Goal: Contribute content

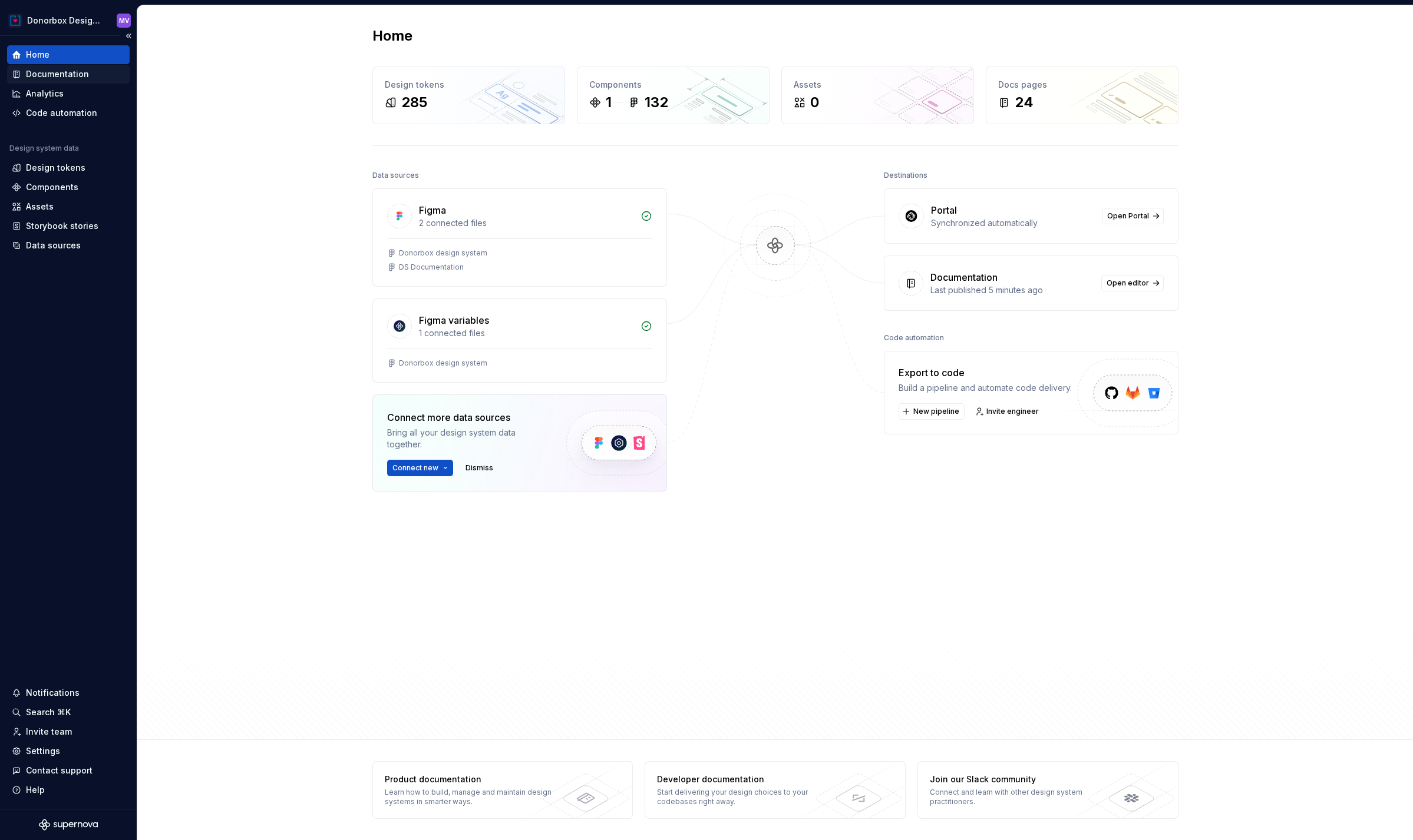
click at [49, 76] on div "Documentation" at bounding box center [57, 75] width 63 height 12
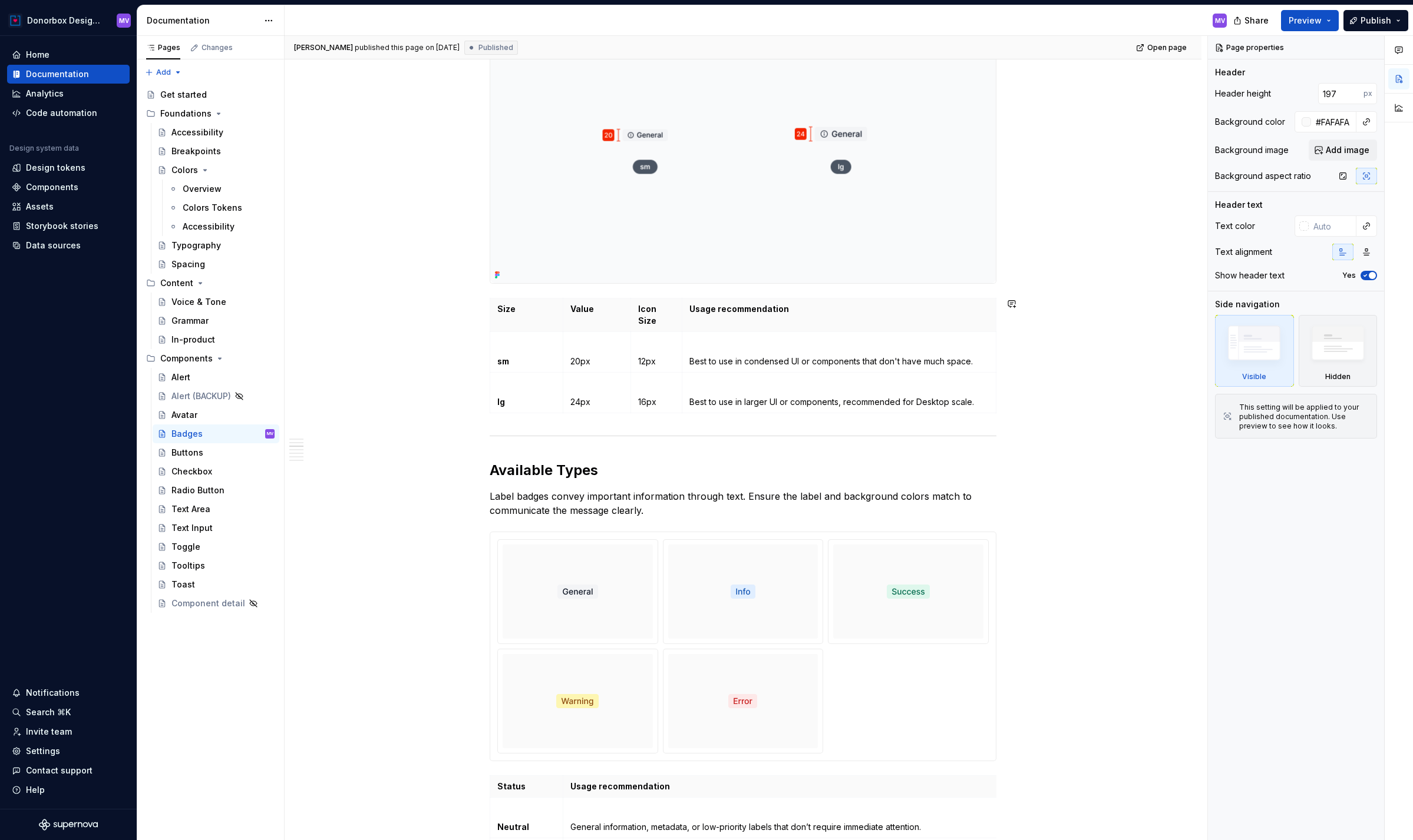
scroll to position [834, 0]
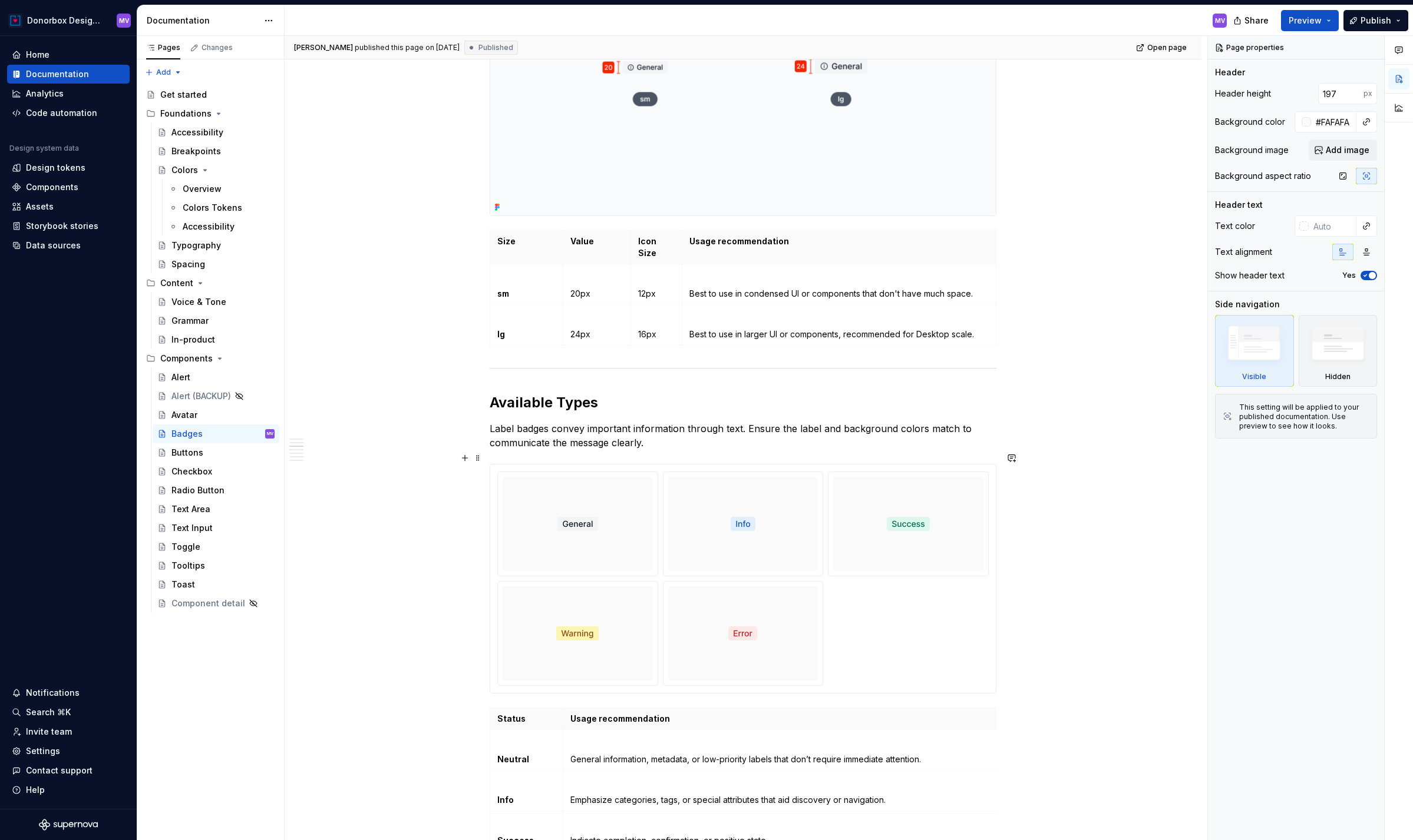
click at [625, 486] on div at bounding box center [578, 524] width 150 height 95
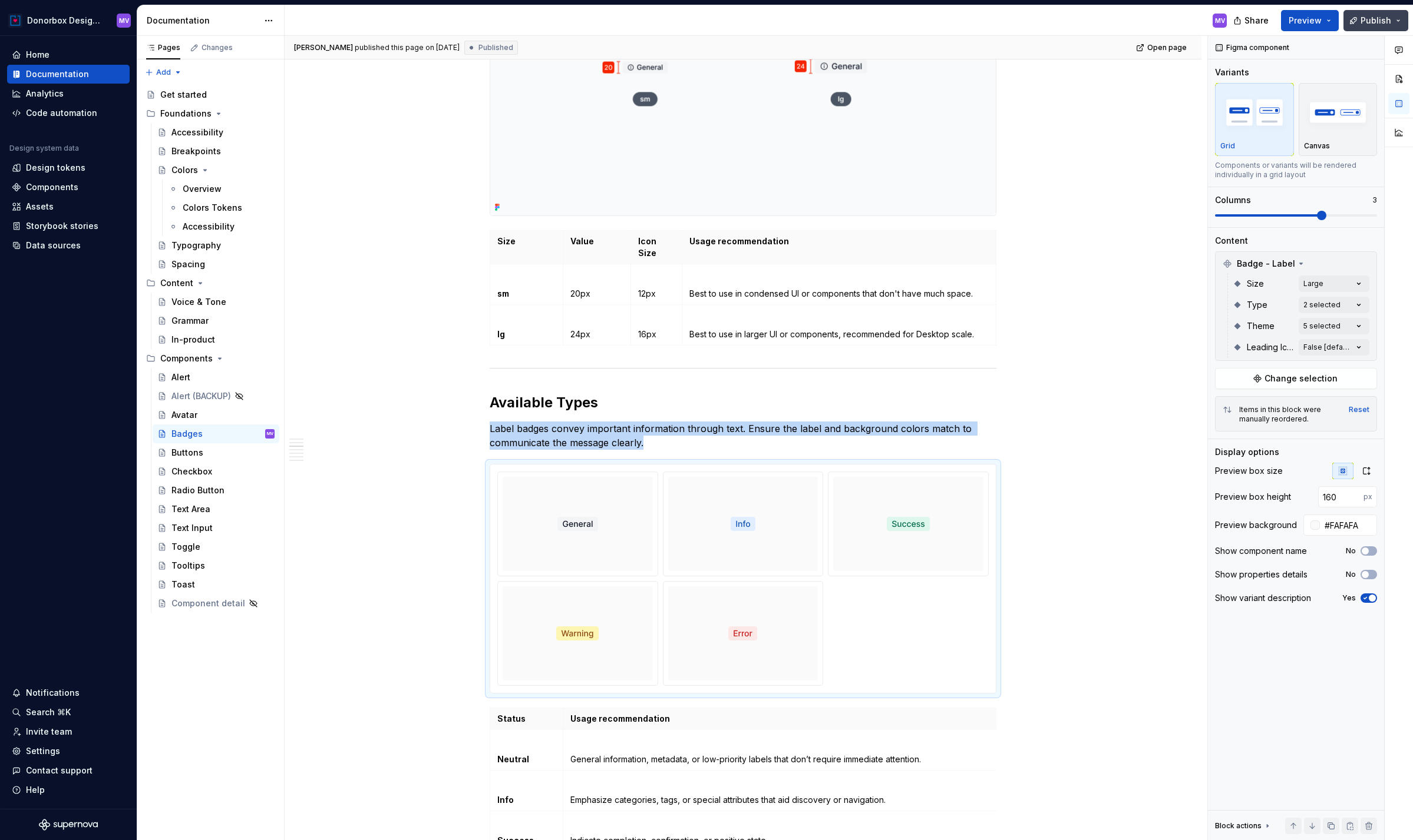
click at [1375, 21] on span "Publish" at bounding box center [1375, 21] width 31 height 12
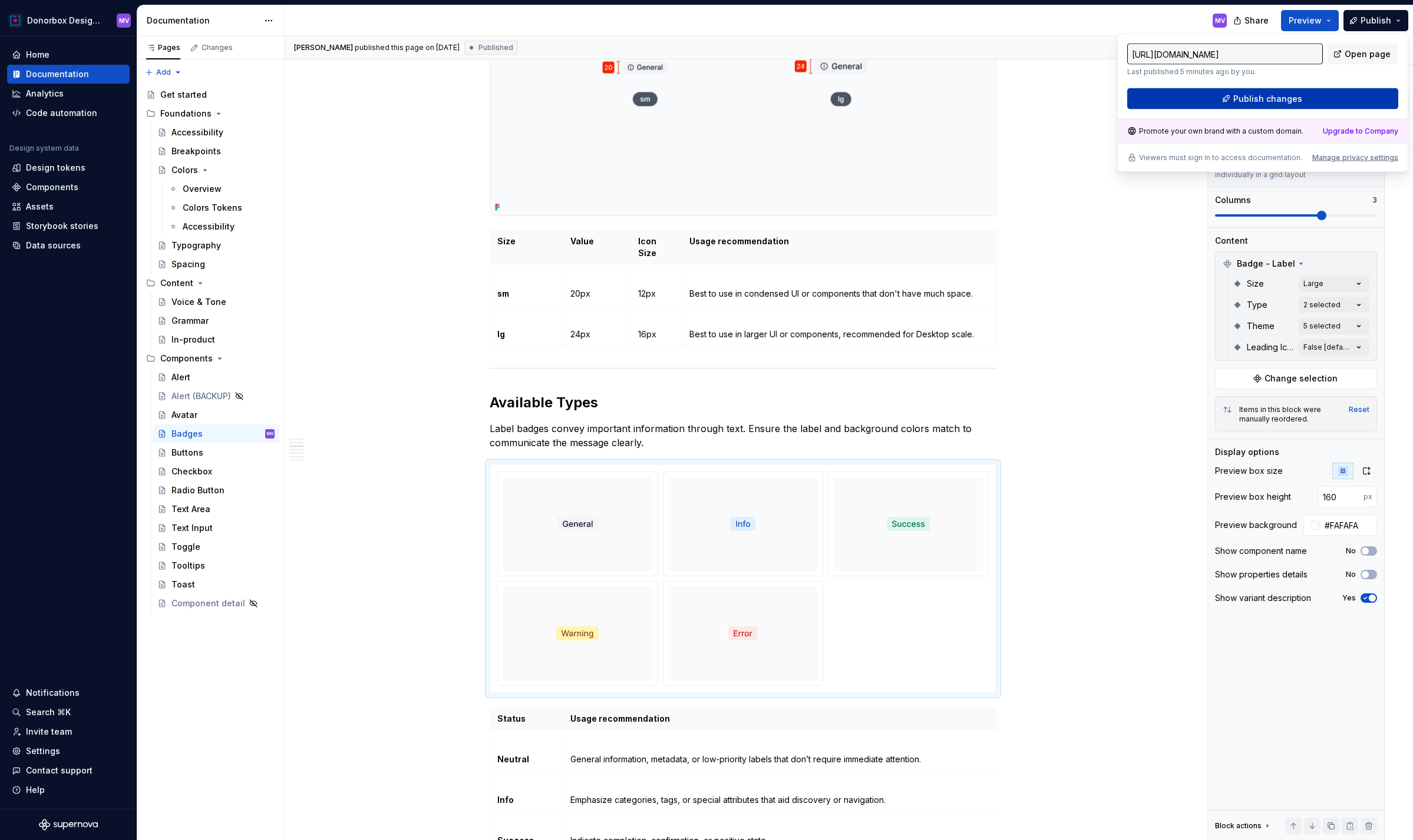
click at [1290, 102] on span "Publish changes" at bounding box center [1267, 99] width 69 height 12
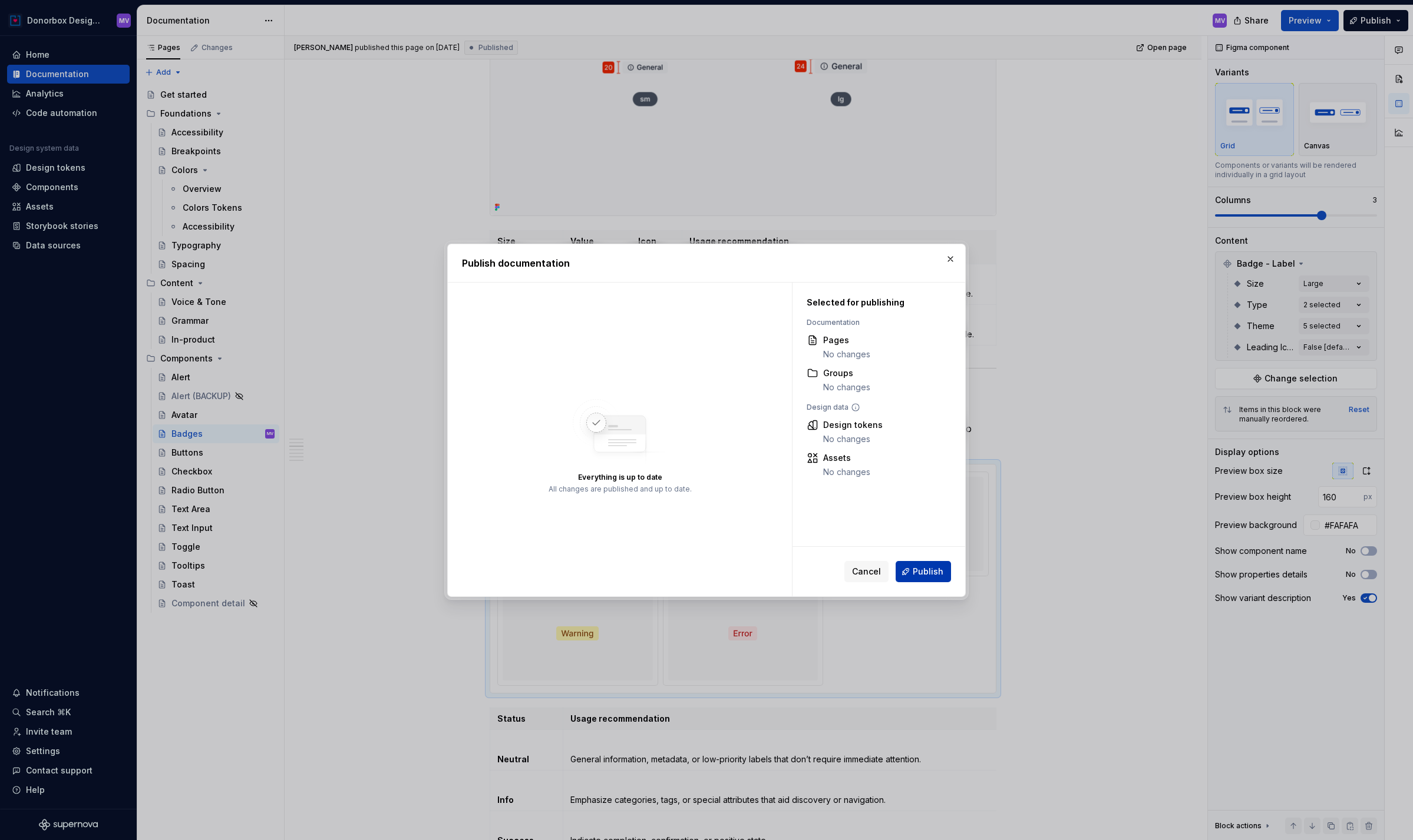
click at [933, 569] on span "Publish" at bounding box center [928, 572] width 31 height 12
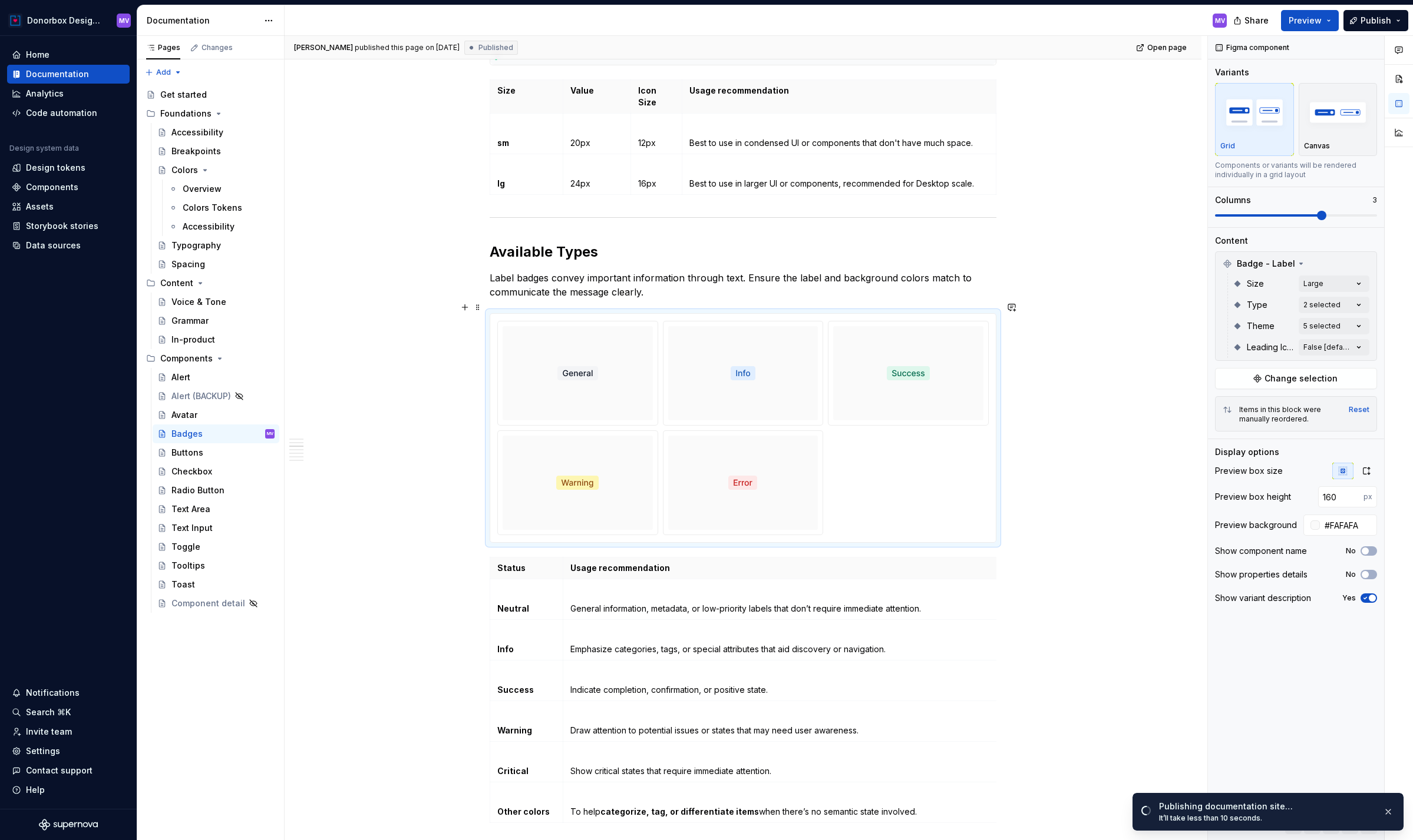
scroll to position [986, 0]
click at [1343, 150] on div "Canvas" at bounding box center [1337, 145] width 69 height 9
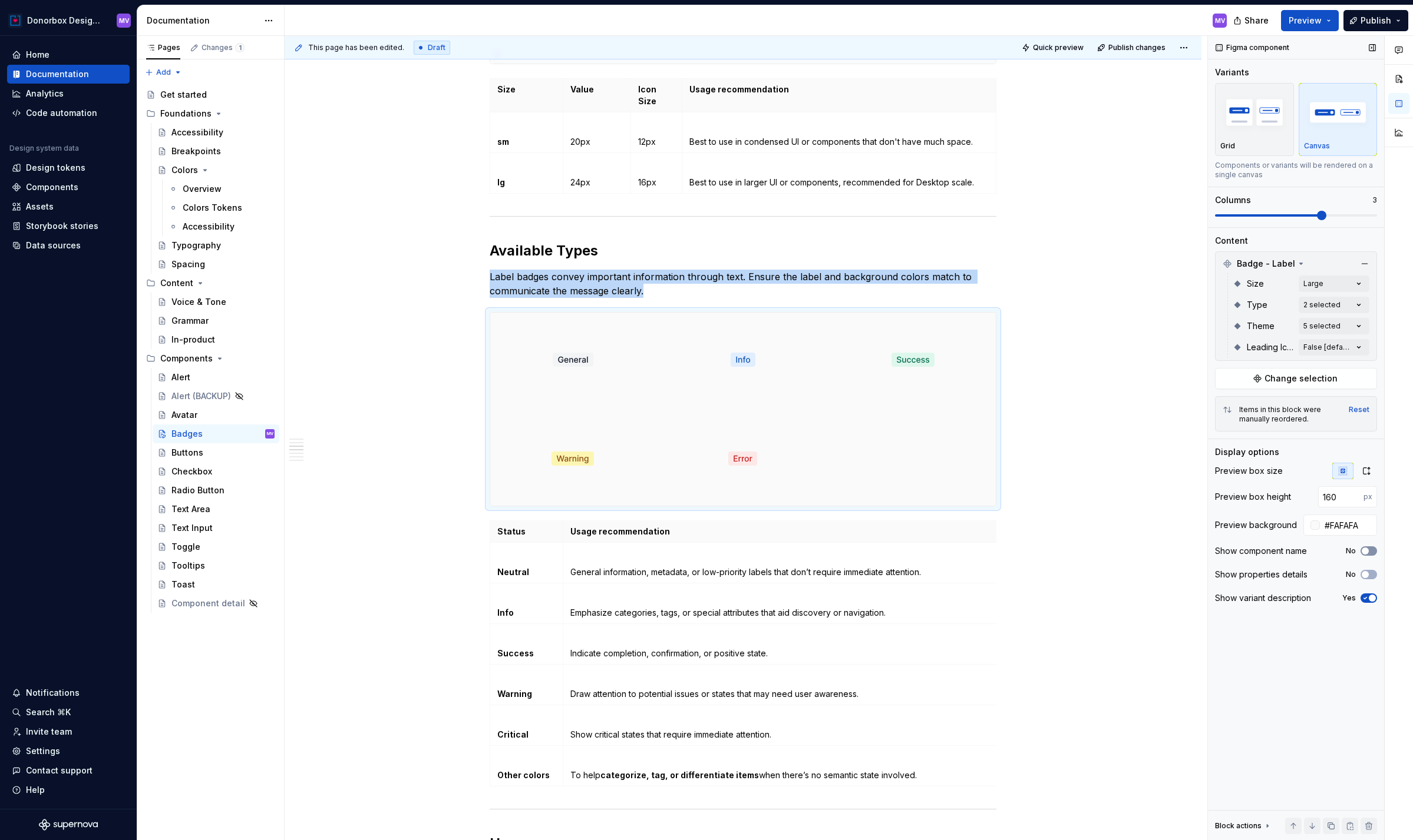
click at [1372, 551] on button "No" at bounding box center [1368, 550] width 17 height 9
click at [1364, 551] on icon "button" at bounding box center [1364, 550] width 9 height 7
click at [925, 457] on div at bounding box center [743, 409] width 506 height 193
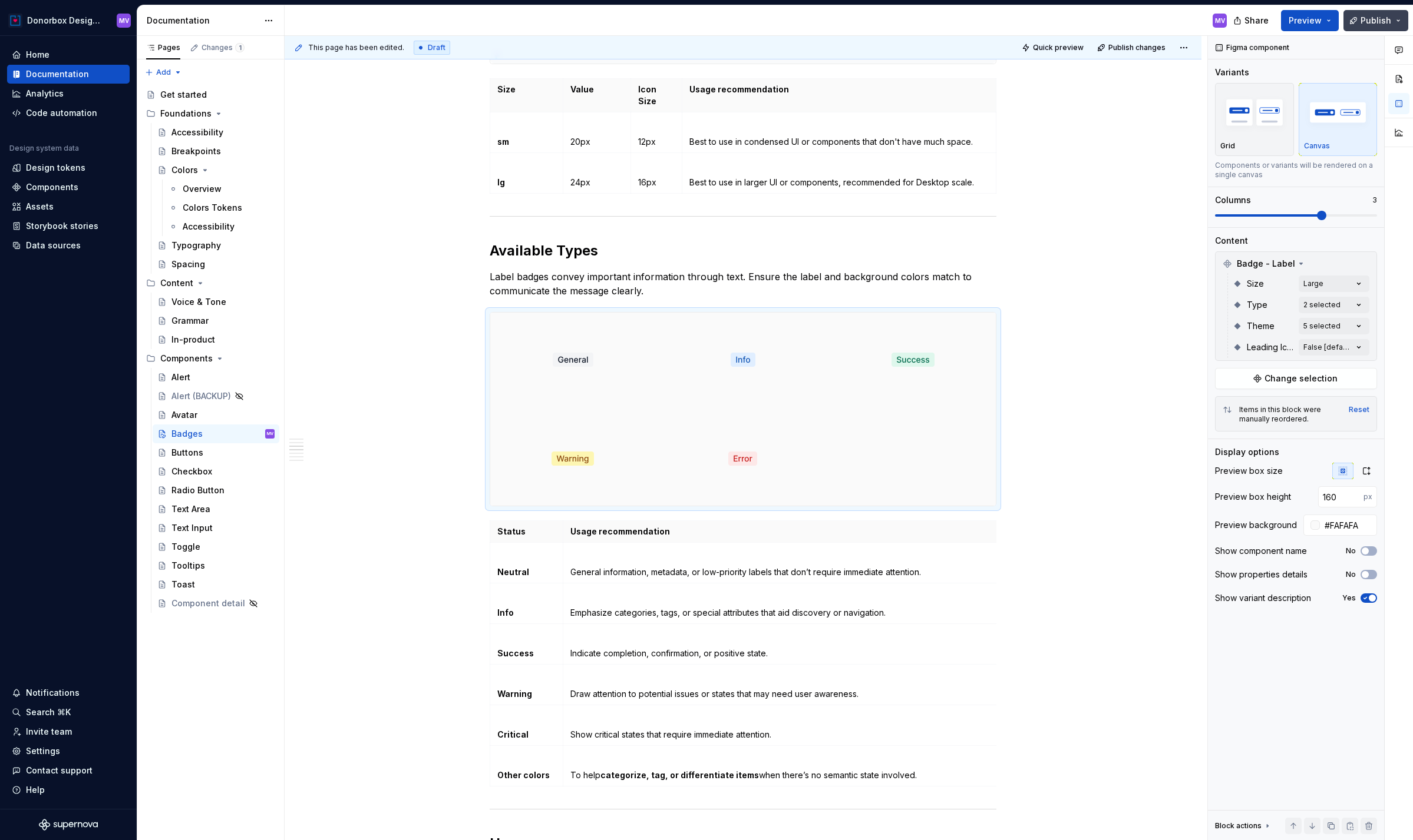
click at [1374, 15] on span "Publish" at bounding box center [1375, 21] width 31 height 12
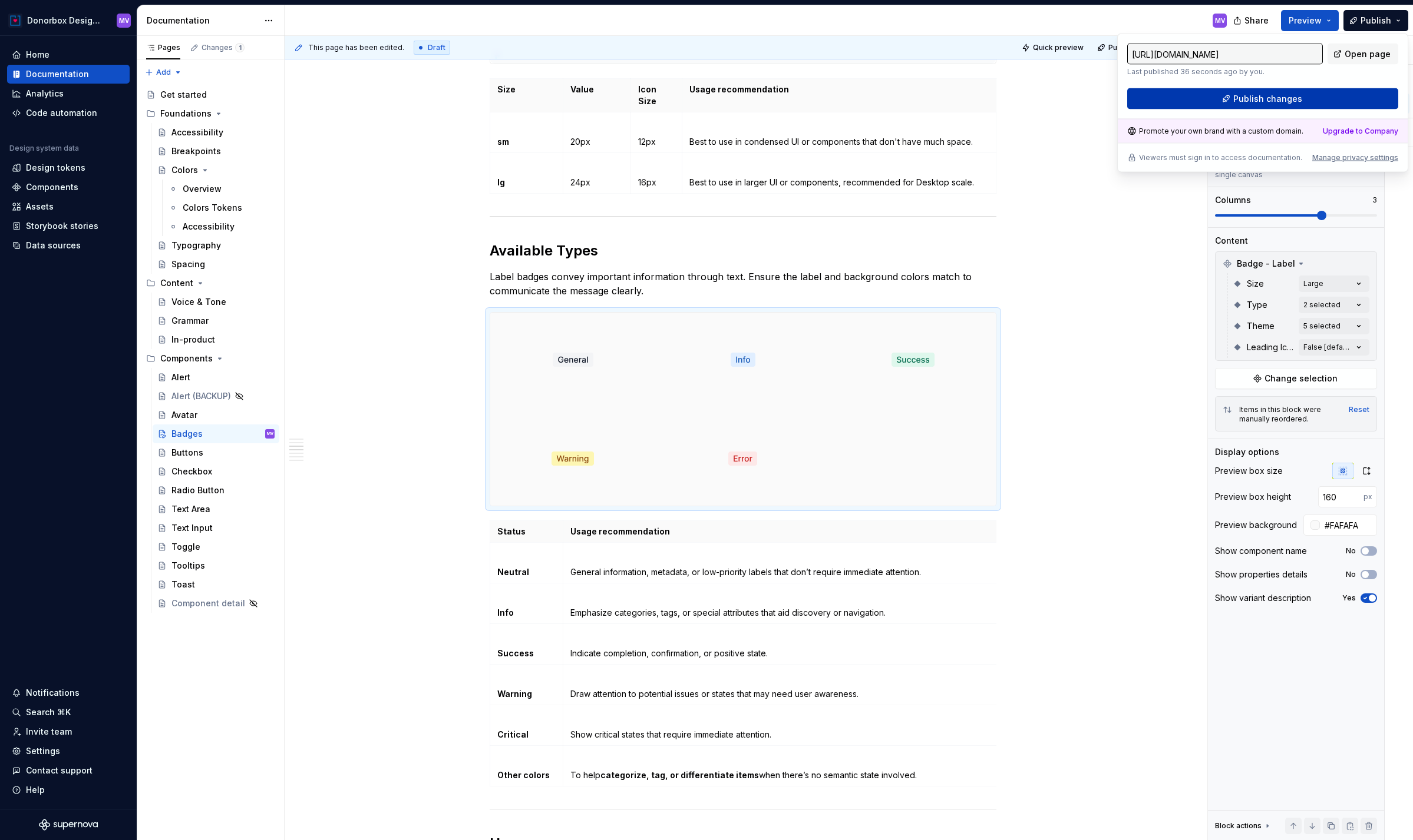
click at [1271, 103] on span "Publish changes" at bounding box center [1267, 99] width 69 height 12
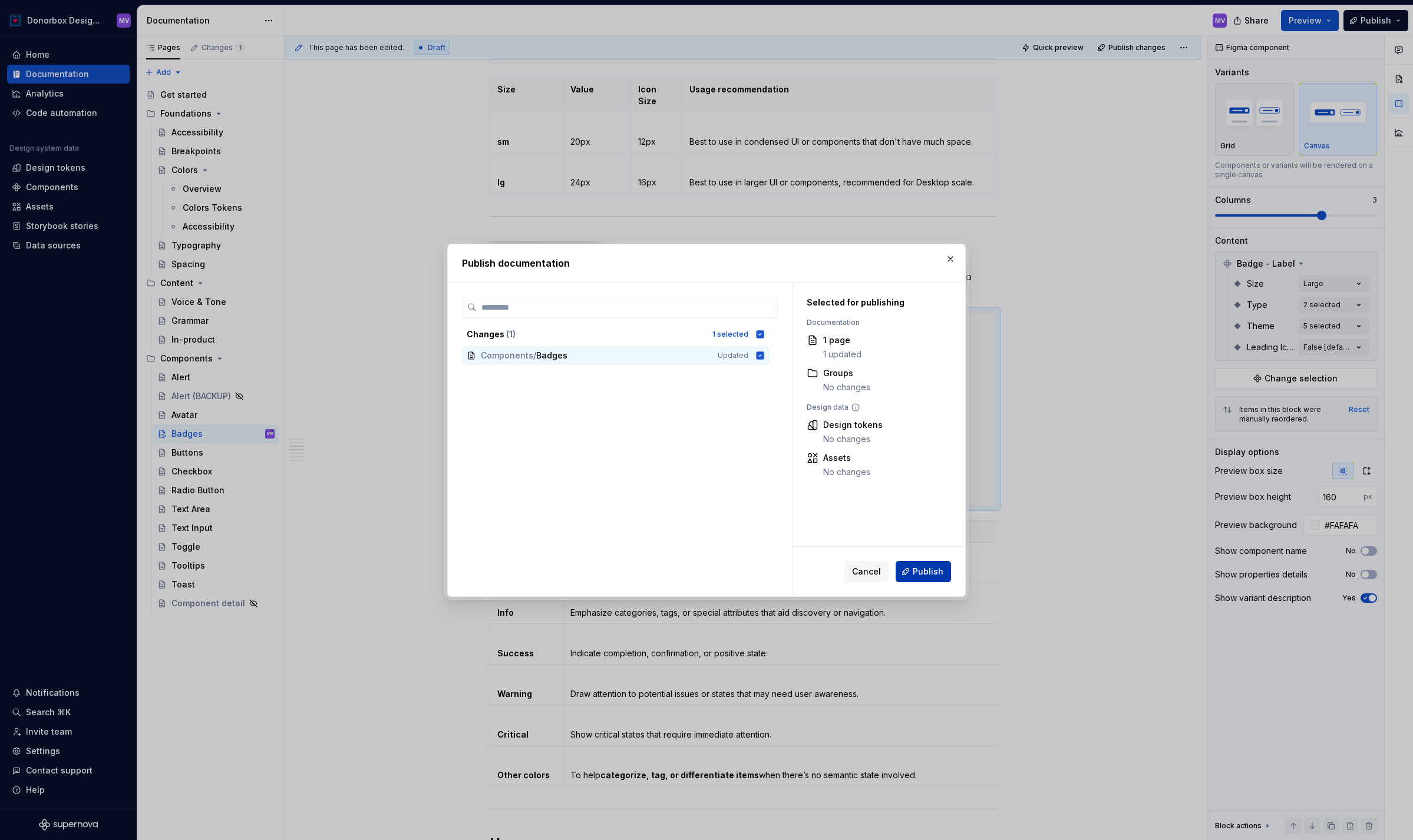
click at [923, 568] on span "Publish" at bounding box center [928, 572] width 31 height 12
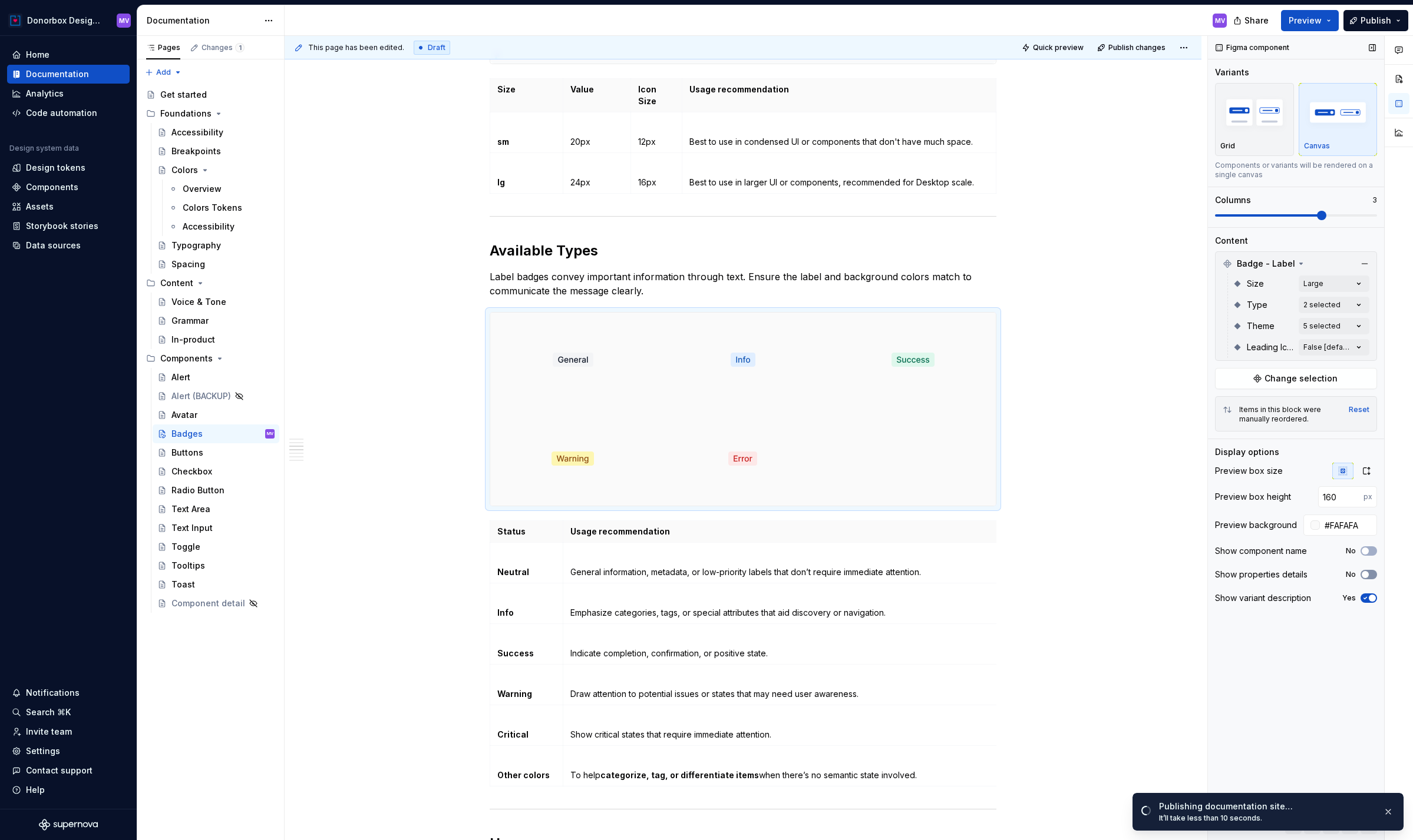
click at [1371, 571] on button "No" at bounding box center [1368, 574] width 17 height 9
click at [1371, 551] on button "No" at bounding box center [1368, 550] width 17 height 9
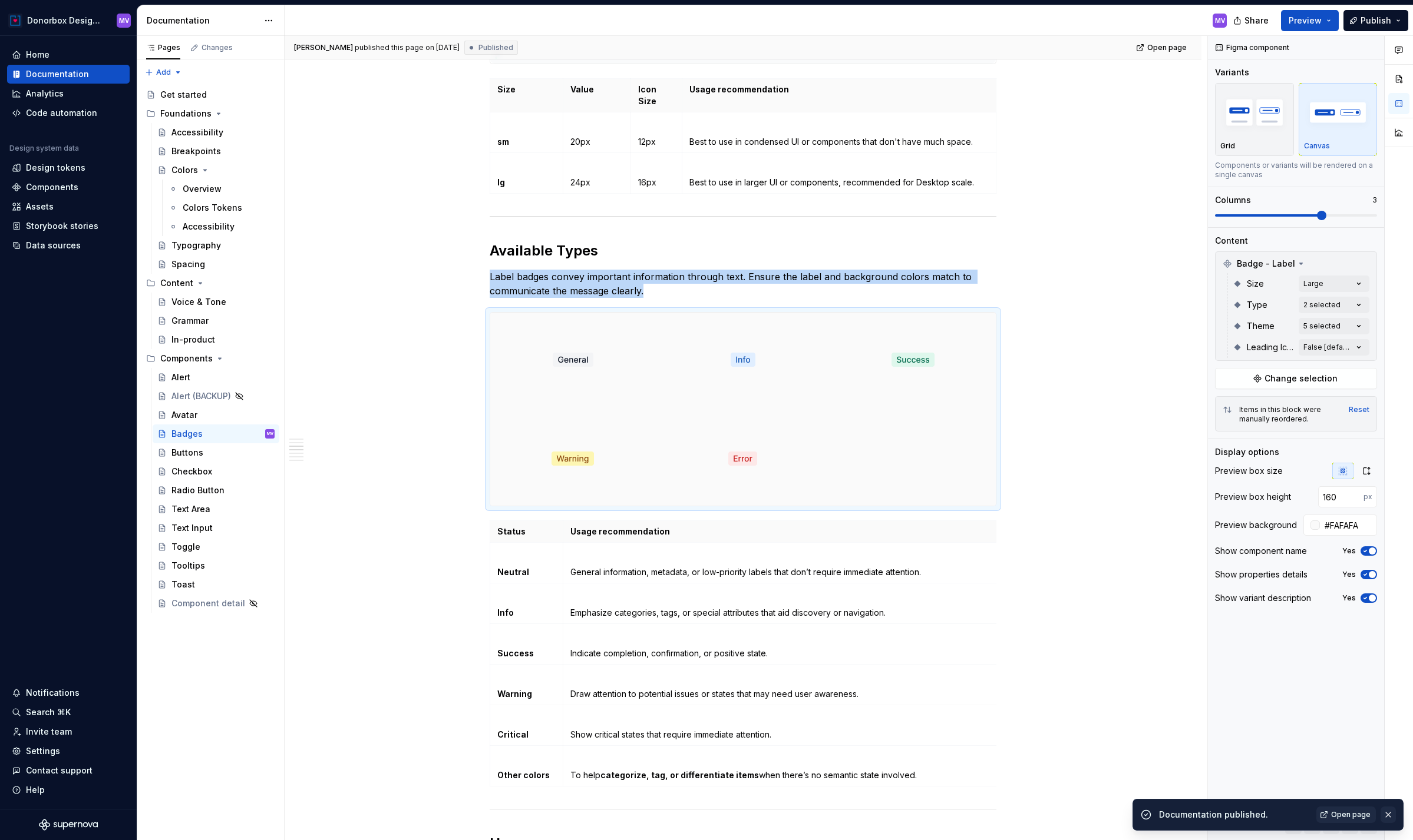
click at [1386, 811] on button "button" at bounding box center [1387, 815] width 15 height 17
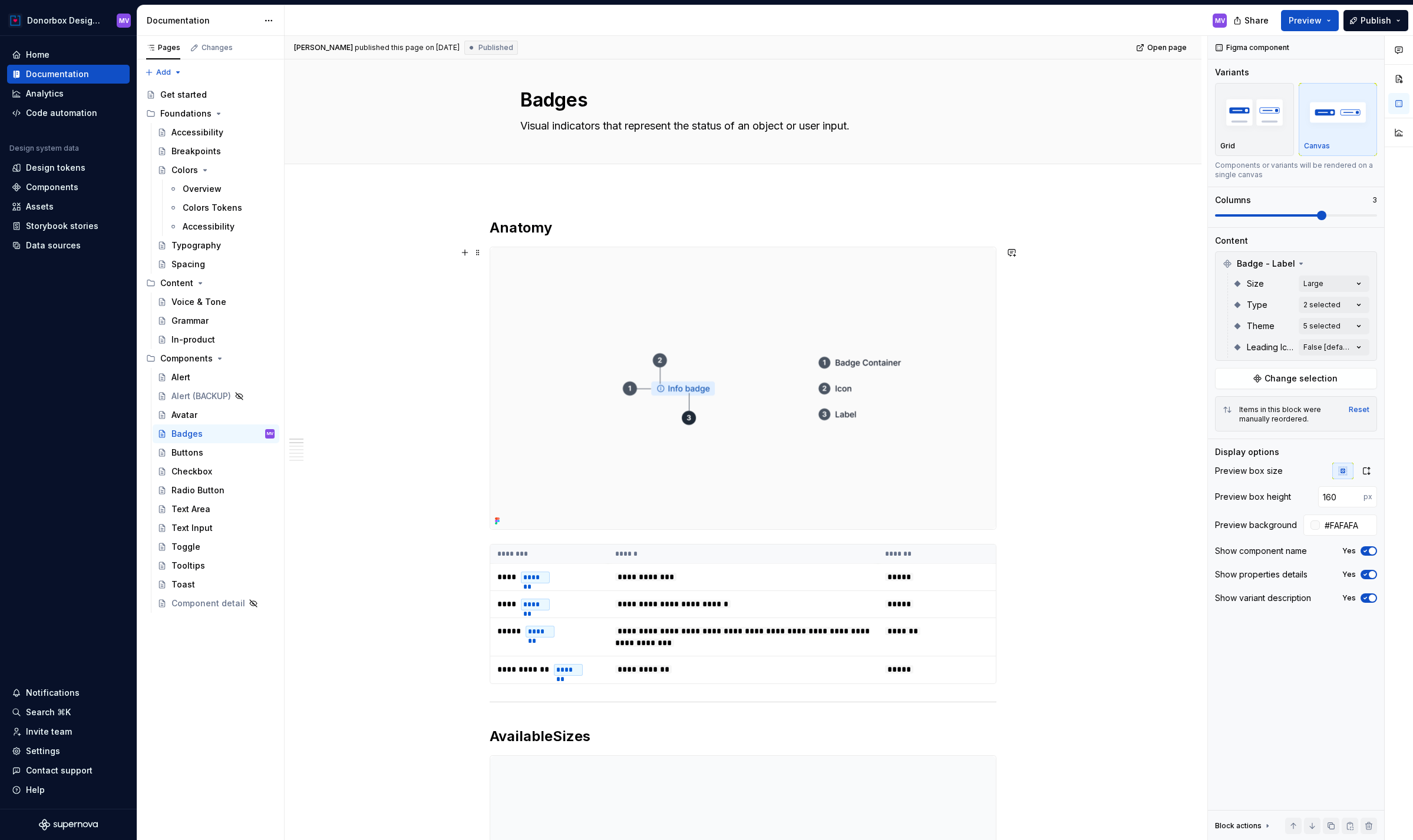
scroll to position [0, 0]
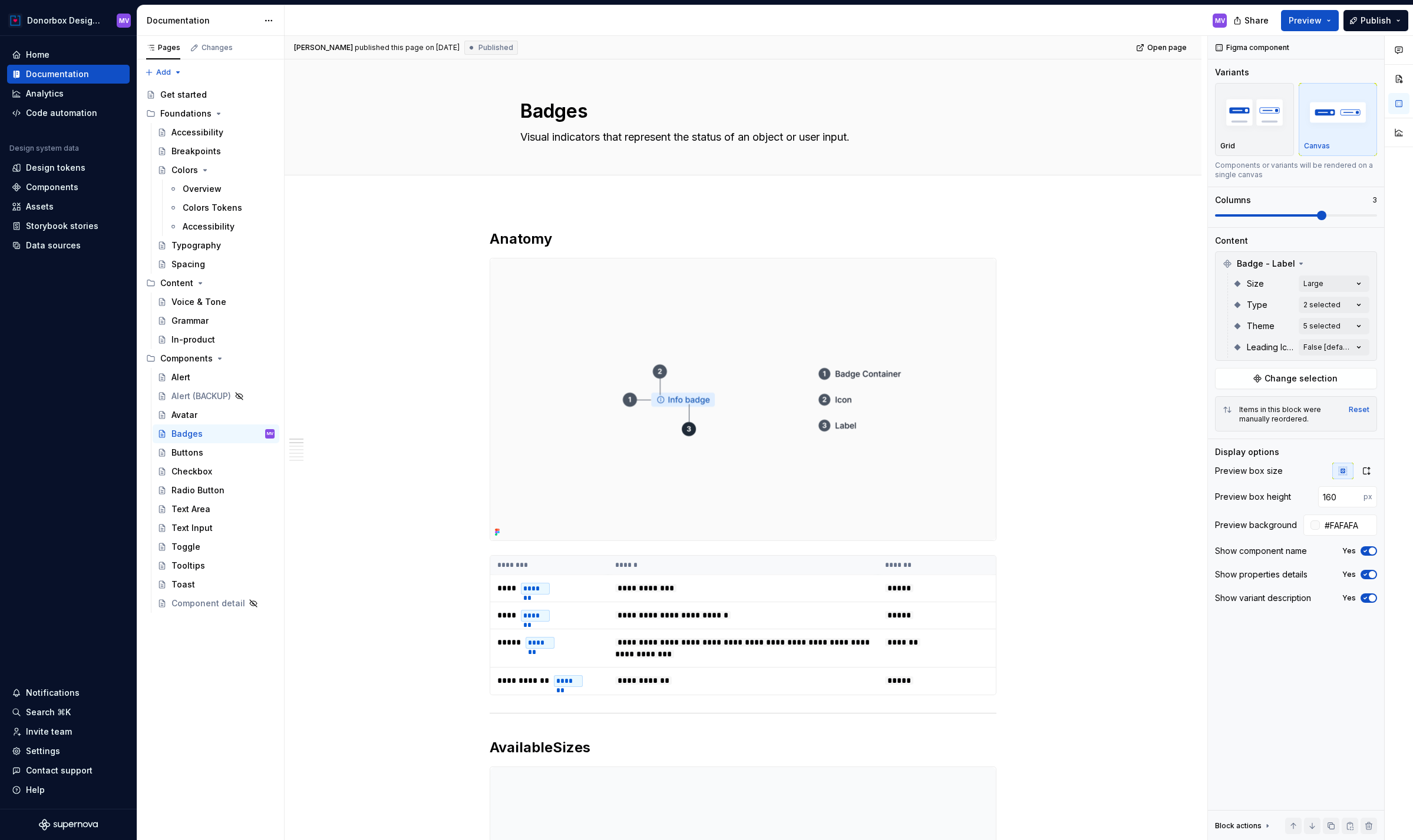
type textarea "*"
